Goal: Use online tool/utility: Use online tool/utility

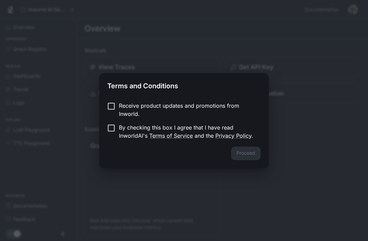
click at [242, 152] on div "Proceed" at bounding box center [184, 158] width 170 height 22
click at [124, 104] on p "Receive product updates and promotions from Inworld." at bounding box center [187, 110] width 136 height 16
click at [247, 157] on button "Proceed" at bounding box center [246, 154] width 30 height 14
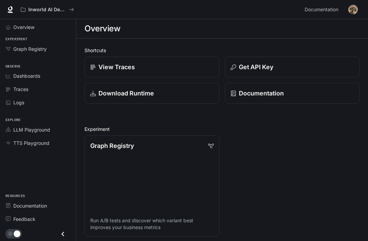
click at [18, 27] on span "Overview" at bounding box center [23, 27] width 21 height 7
click at [20, 29] on span "Overview" at bounding box center [24, 27] width 22 height 7
click at [19, 54] on link "Graph Registry" at bounding box center [38, 49] width 71 height 12
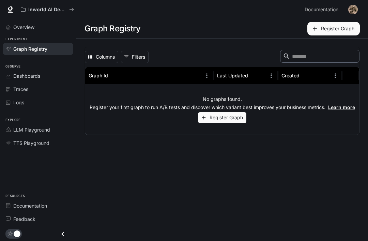
click at [12, 81] on link "Dashboards" at bounding box center [38, 76] width 71 height 12
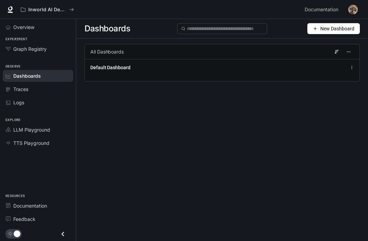
click at [6, 108] on link "Logs" at bounding box center [38, 102] width 71 height 12
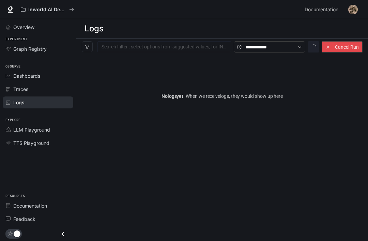
click at [21, 26] on span "Overview" at bounding box center [23, 27] width 21 height 7
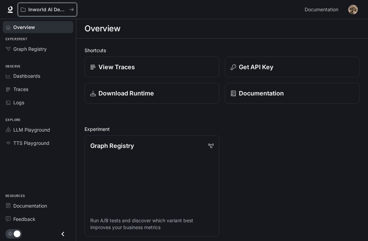
click at [74, 9] on button "Inworld AI Demos" at bounding box center [47, 10] width 59 height 14
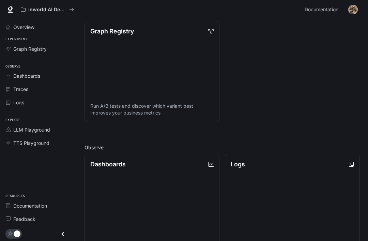
click at [19, 128] on span "LLM Playground" at bounding box center [31, 129] width 37 height 7
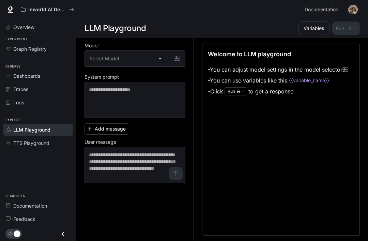
scroll to position [0, 0]
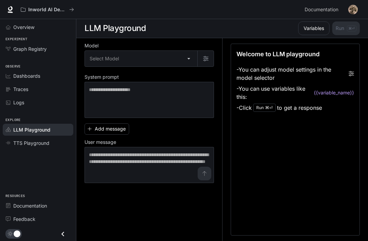
click at [17, 142] on span "TTS Playground" at bounding box center [31, 142] width 36 height 7
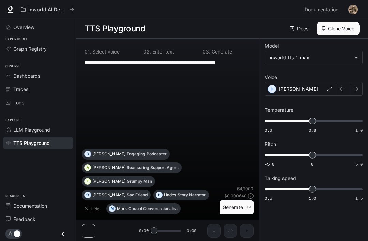
click at [344, 30] on button "Clone Voice" at bounding box center [338, 29] width 43 height 14
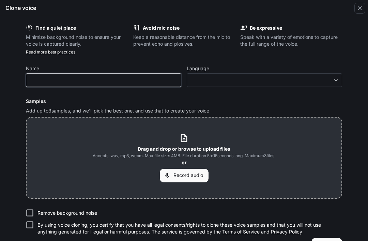
click at [42, 82] on input "text" at bounding box center [103, 80] width 155 height 7
click at [149, 77] on input "**********" at bounding box center [103, 80] width 155 height 7
type input "*"
type input "**********"
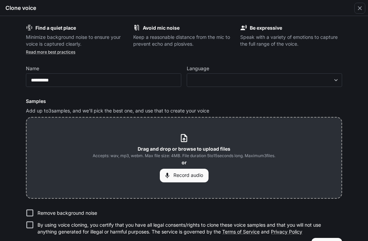
click at [301, 78] on body "**********" at bounding box center [184, 120] width 368 height 241
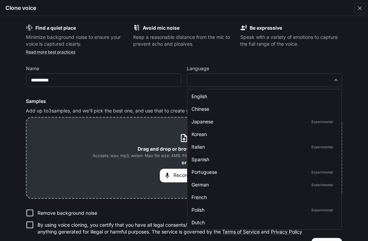
click at [269, 94] on div "English" at bounding box center [263, 96] width 143 height 7
type input "*****"
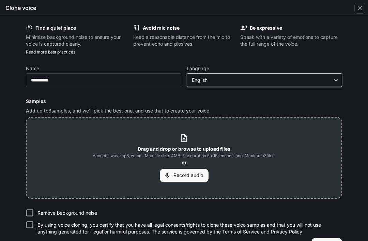
scroll to position [0, 0]
click at [176, 176] on button "Record audio" at bounding box center [184, 176] width 49 height 14
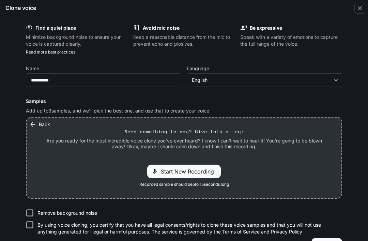
click at [161, 167] on span "Start New Recording" at bounding box center [189, 171] width 57 height 8
click at [214, 171] on p "00:04" at bounding box center [212, 171] width 21 height 10
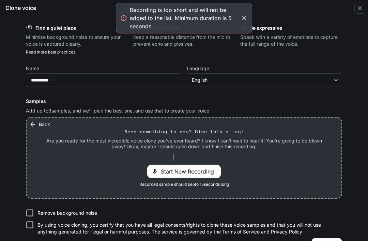
click at [78, 239] on div "Continue" at bounding box center [184, 245] width 316 height 14
